Goal: Task Accomplishment & Management: Manage account settings

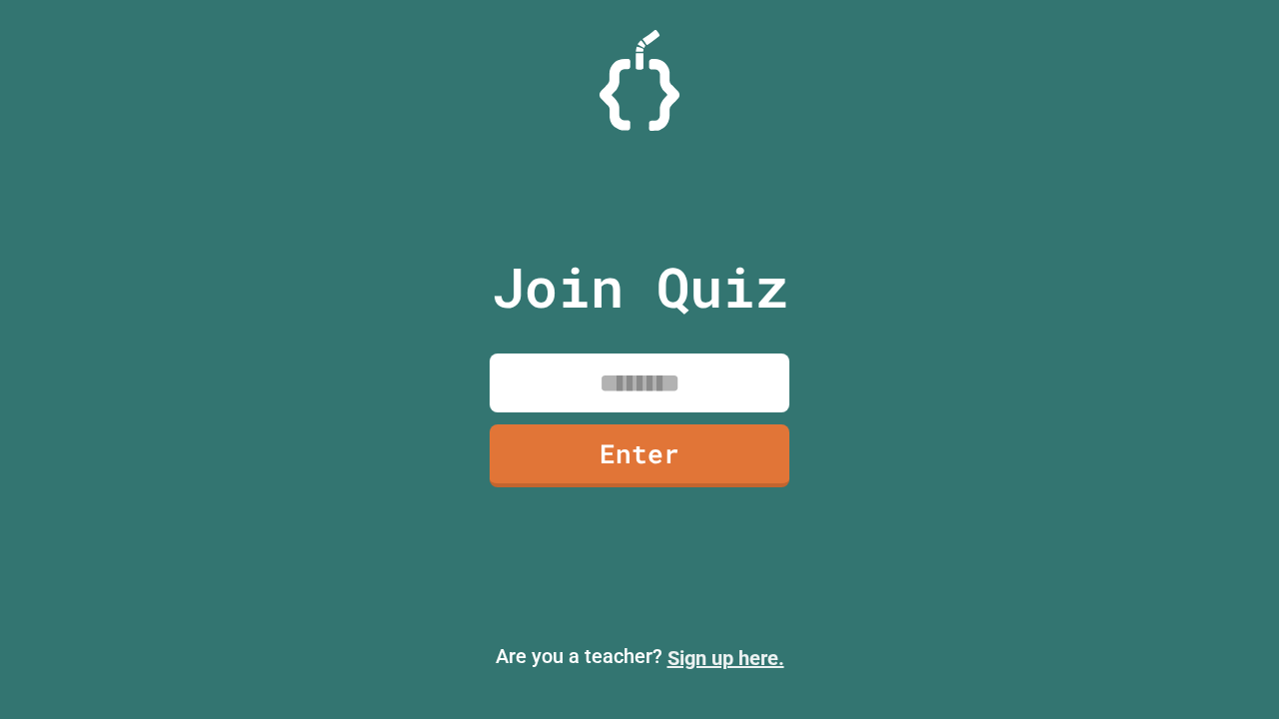
click at [716, 658] on link "Sign up here." at bounding box center [725, 658] width 117 height 24
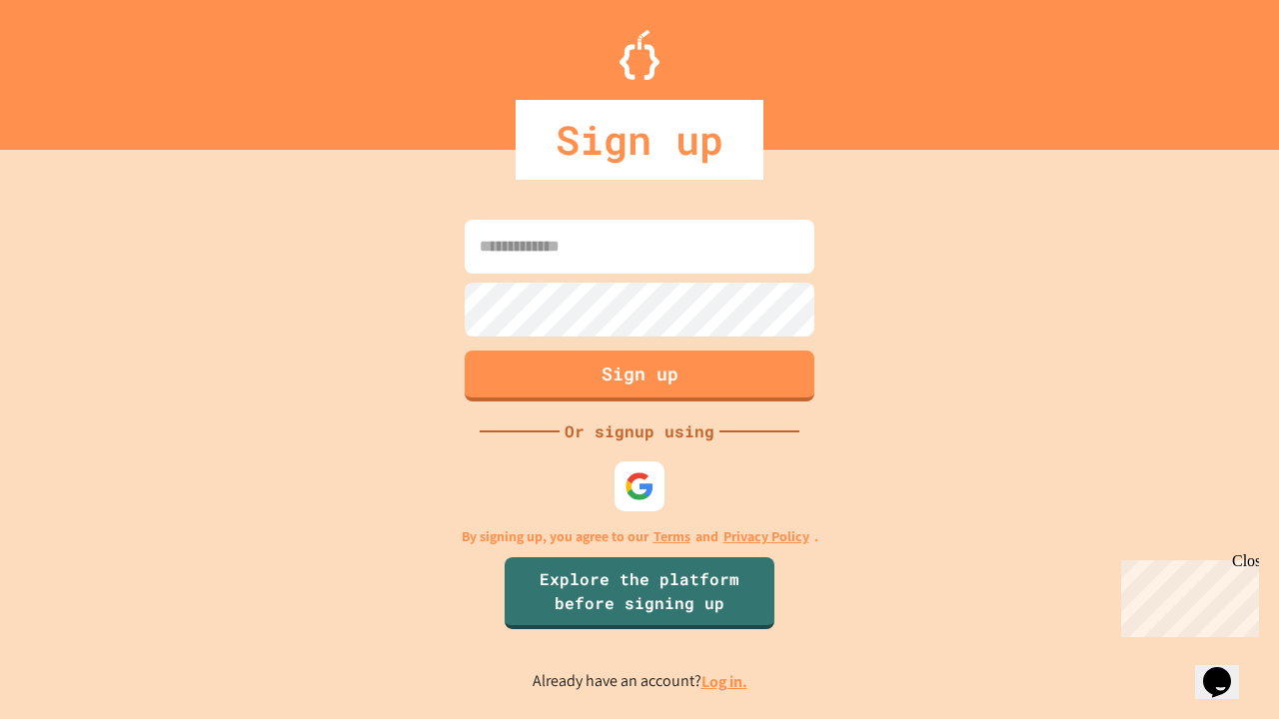
click at [725, 681] on link "Log in." at bounding box center [724, 681] width 46 height 21
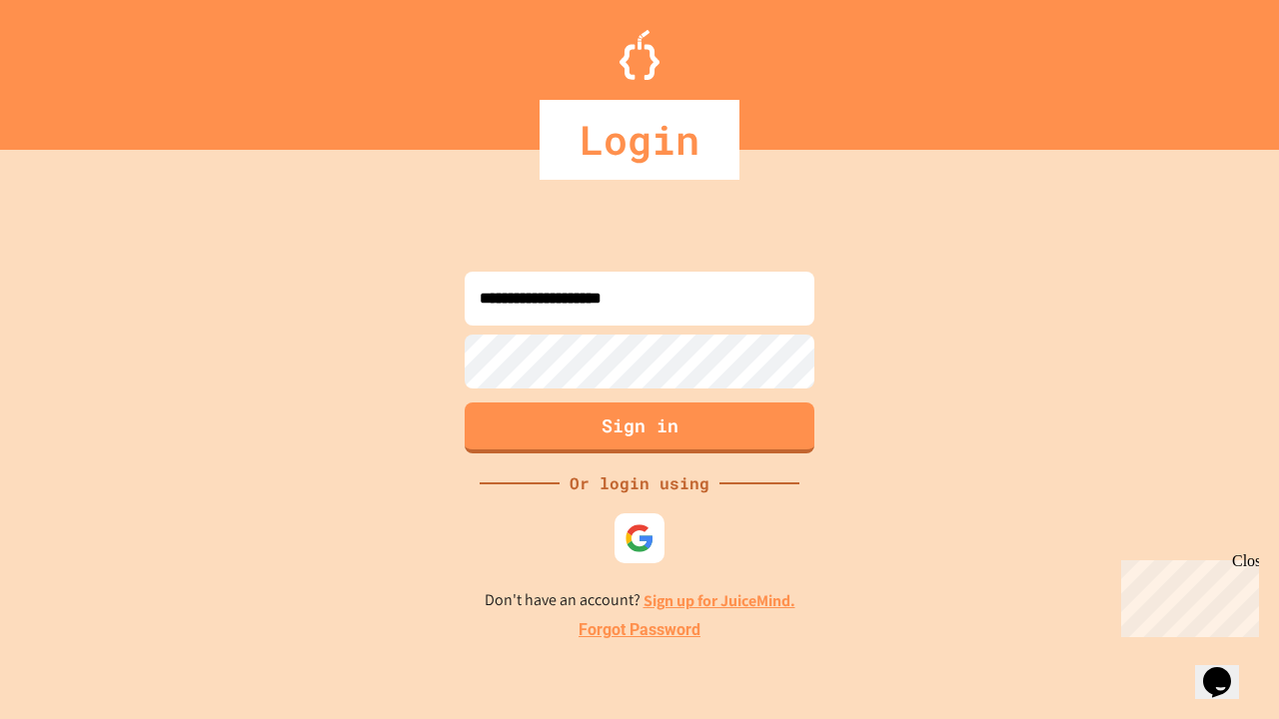
type input "**********"
